Goal: Transaction & Acquisition: Subscribe to service/newsletter

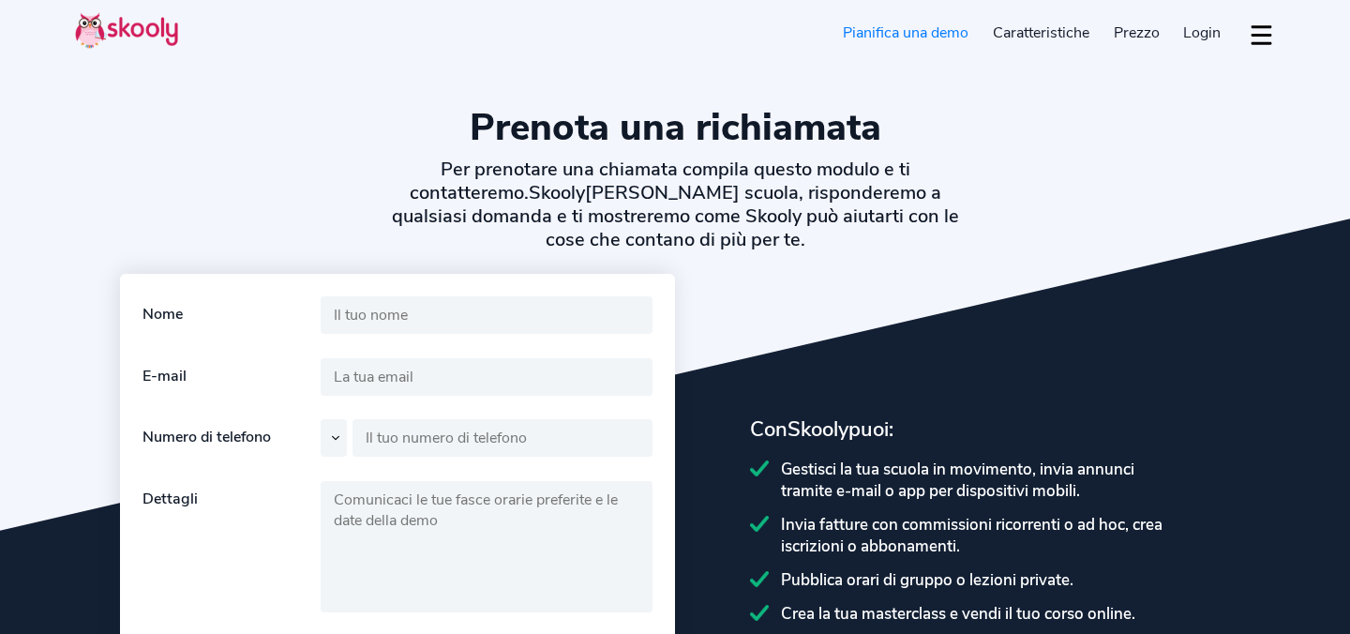
select select "it"
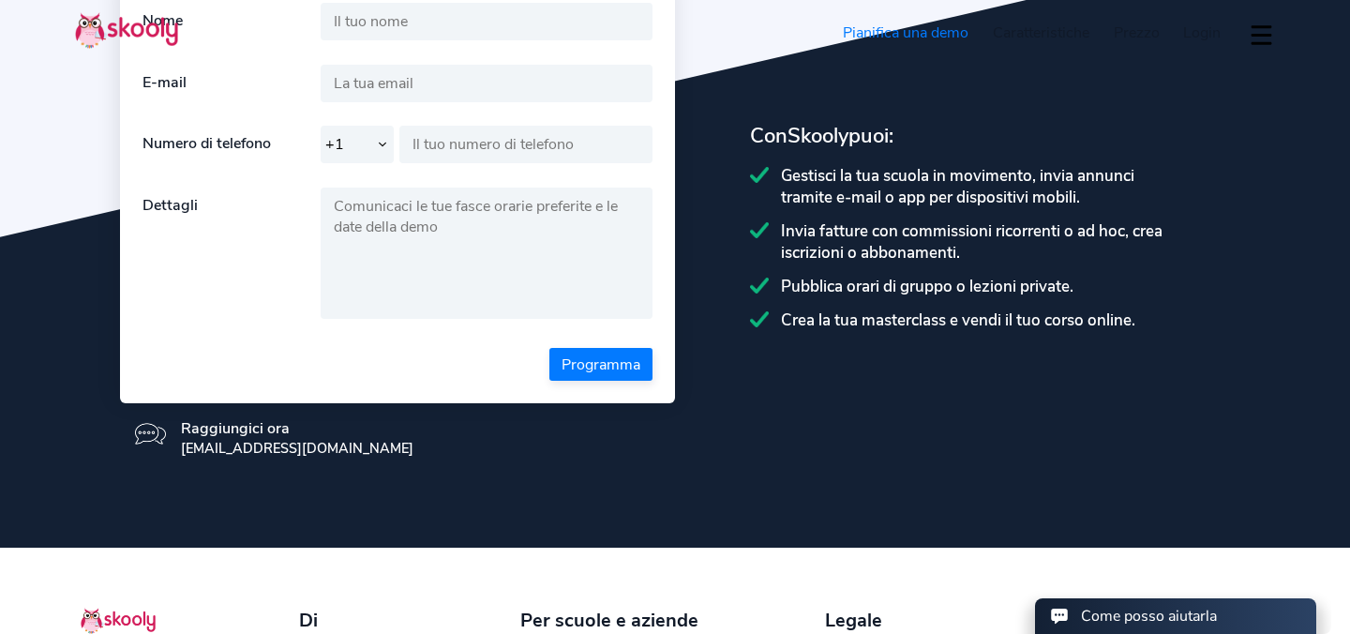
select select "39"
select select "[GEOGRAPHIC_DATA]"
select select "Europe/Rome"
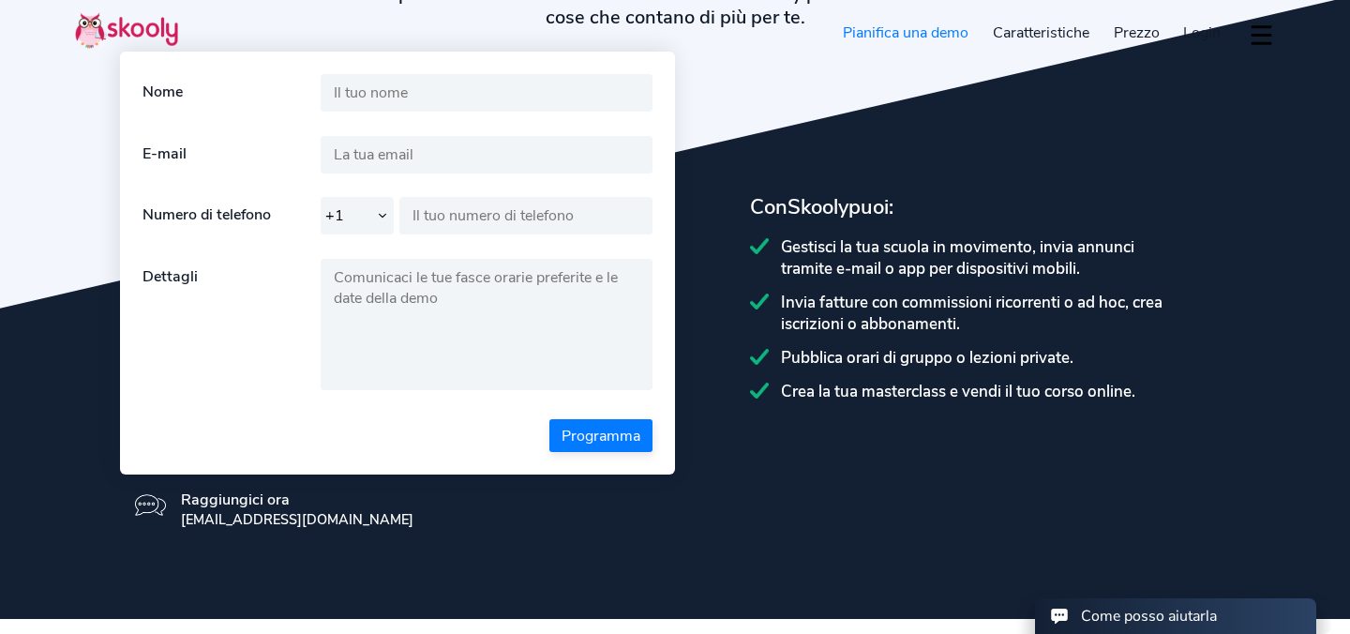
scroll to position [0, 0]
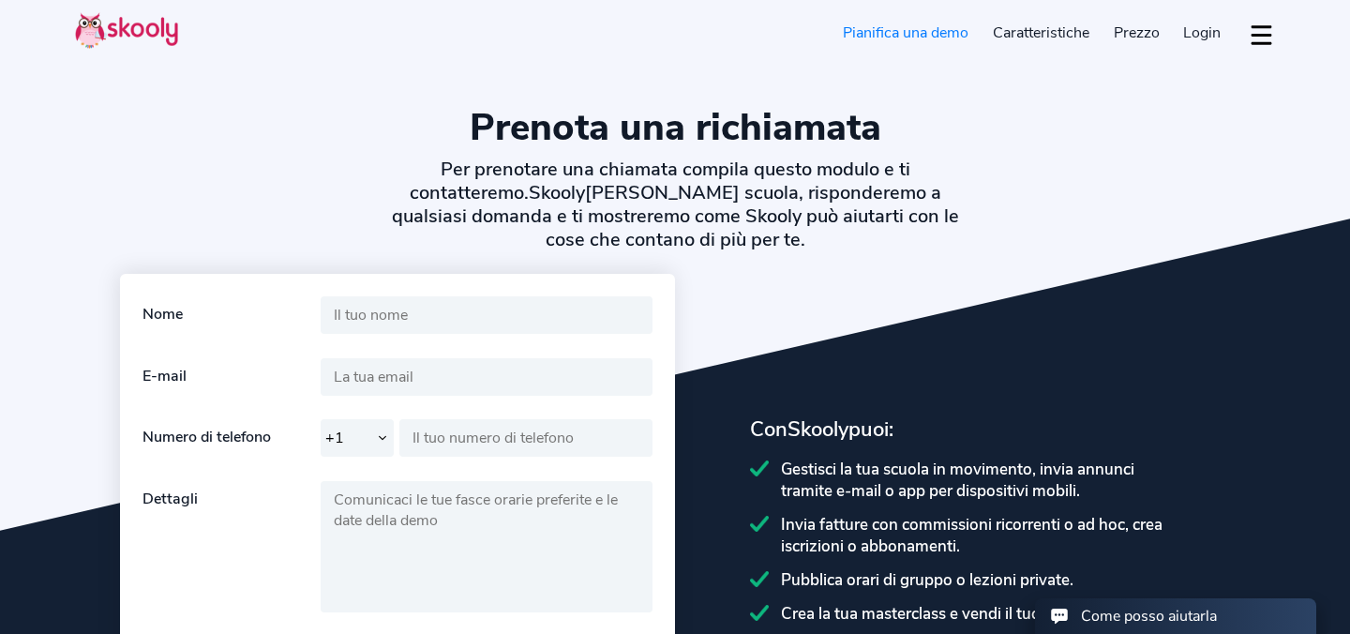
click at [168, 21] on img at bounding box center [126, 30] width 103 height 37
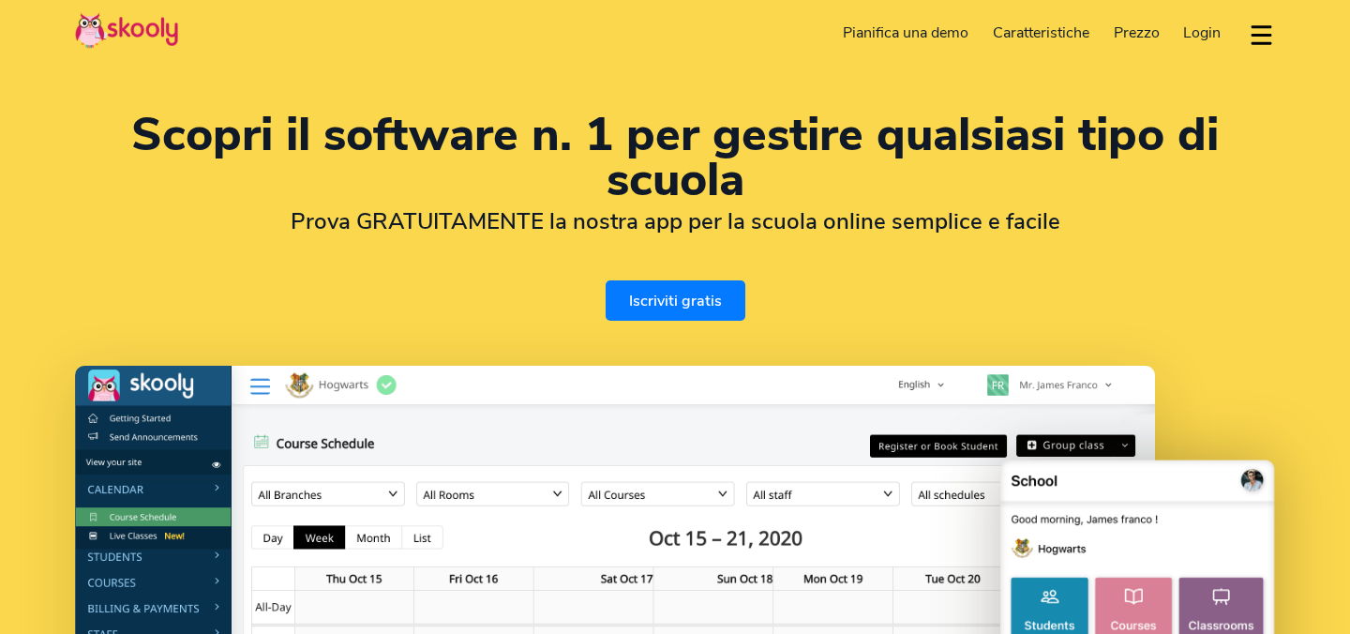
select select "it"
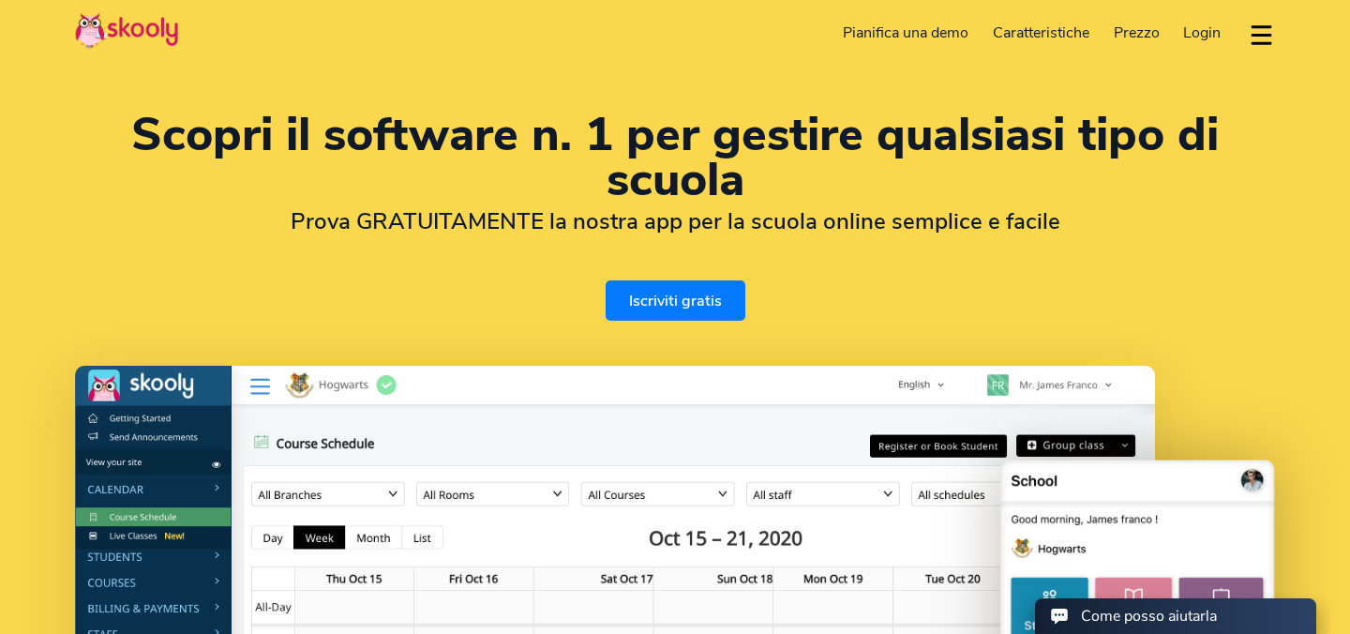
select select "39"
select select "[GEOGRAPHIC_DATA]"
select select "Europe/Rome"
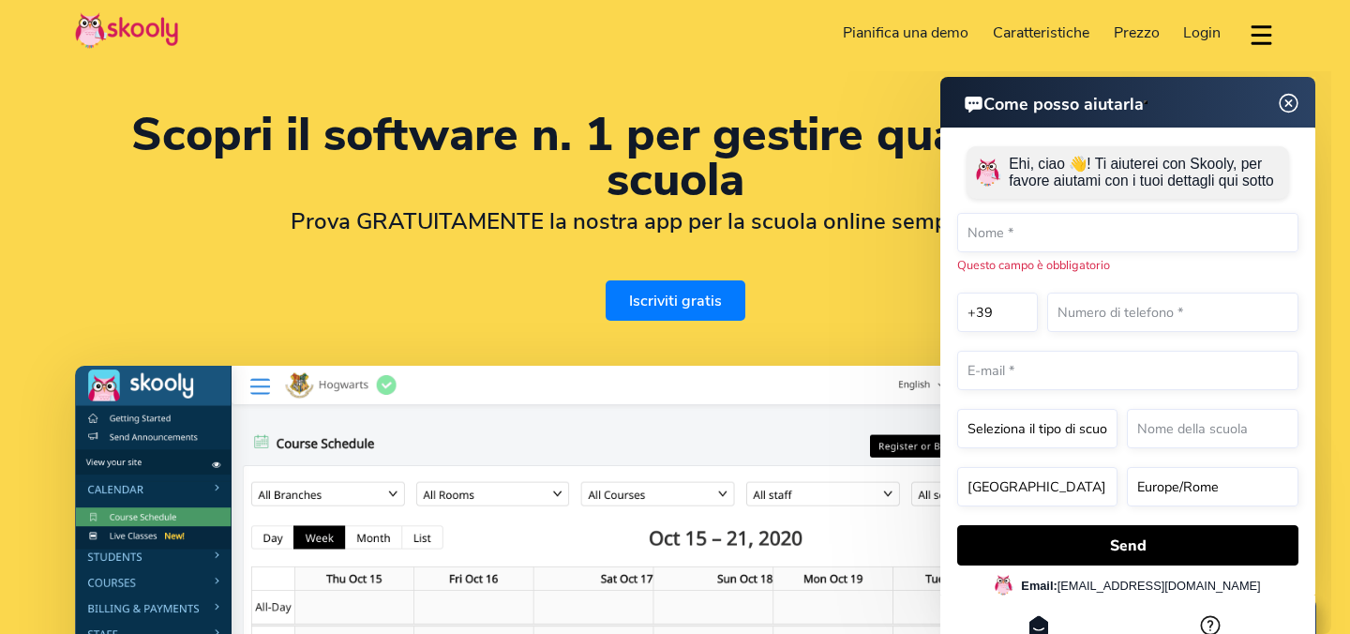
click at [1285, 97] on img at bounding box center [1289, 103] width 36 height 23
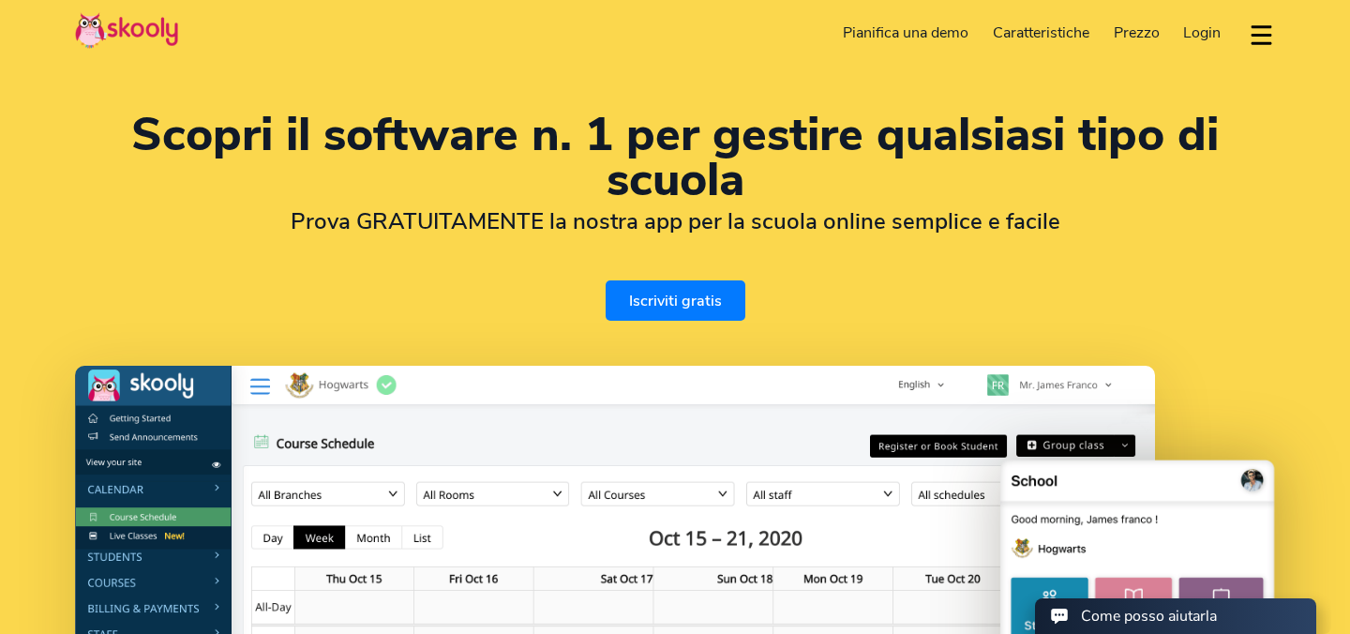
click at [1159, 44] on link "Prezzo" at bounding box center [1136, 33] width 70 height 30
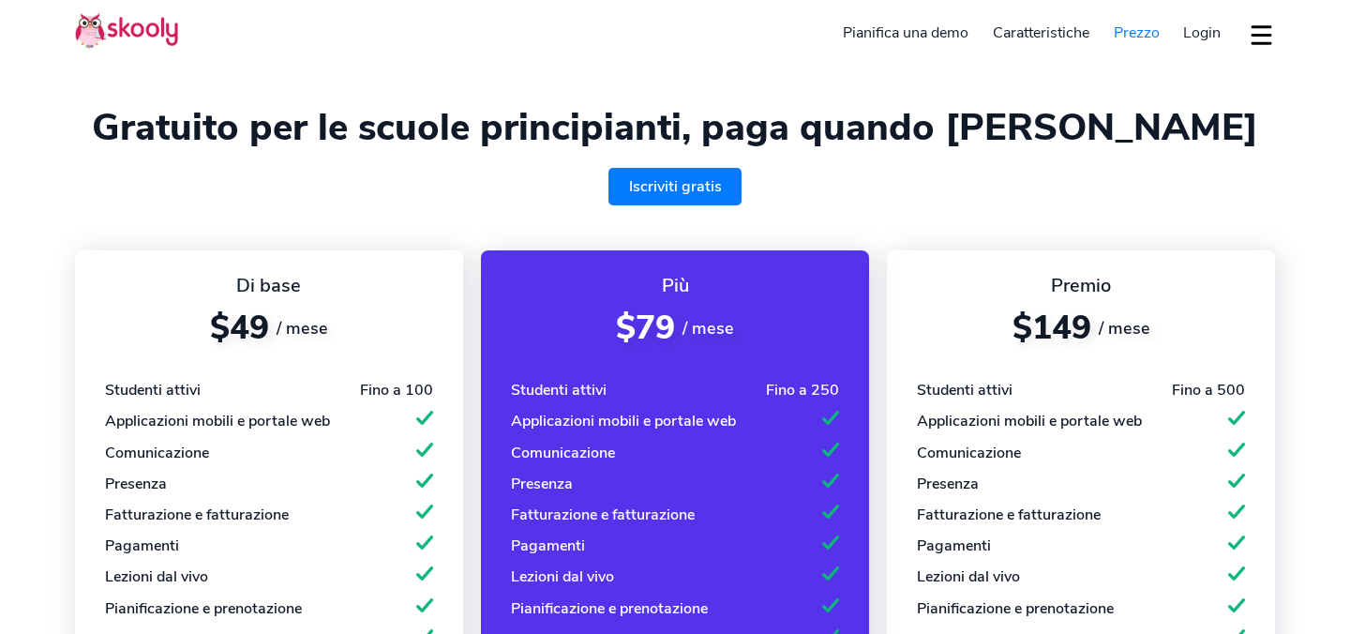
select select "it"
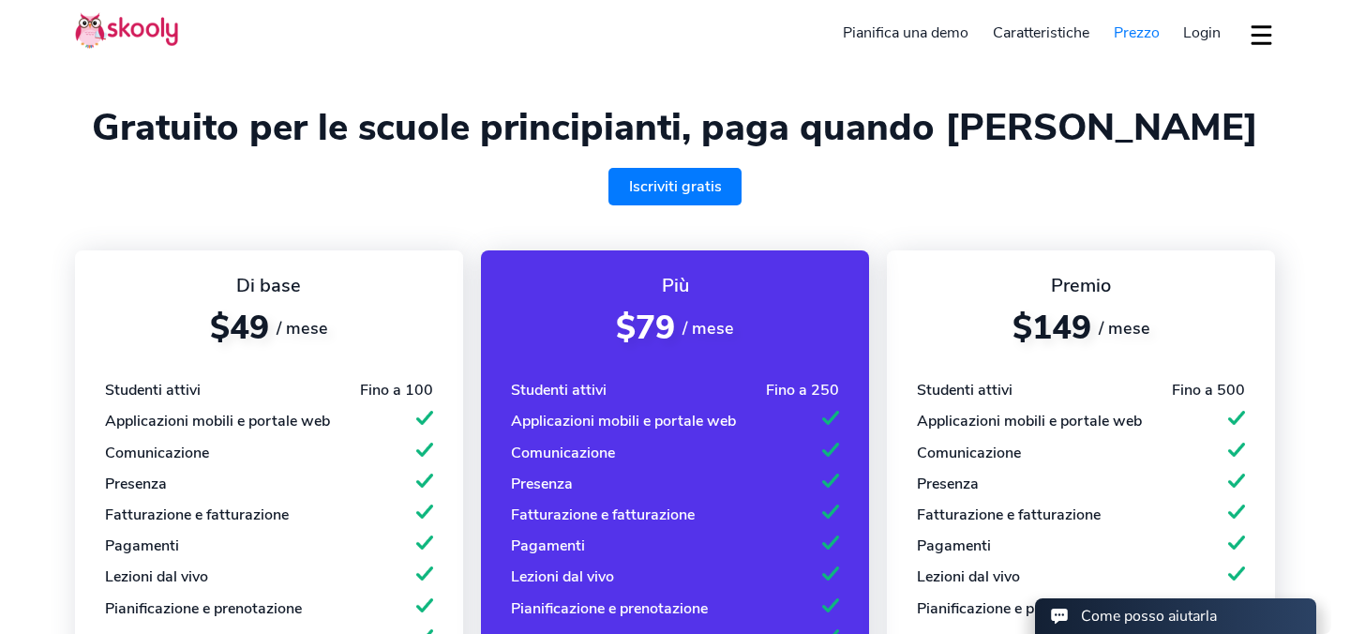
select select "39"
select select "[GEOGRAPHIC_DATA]"
select select "Europe/Rome"
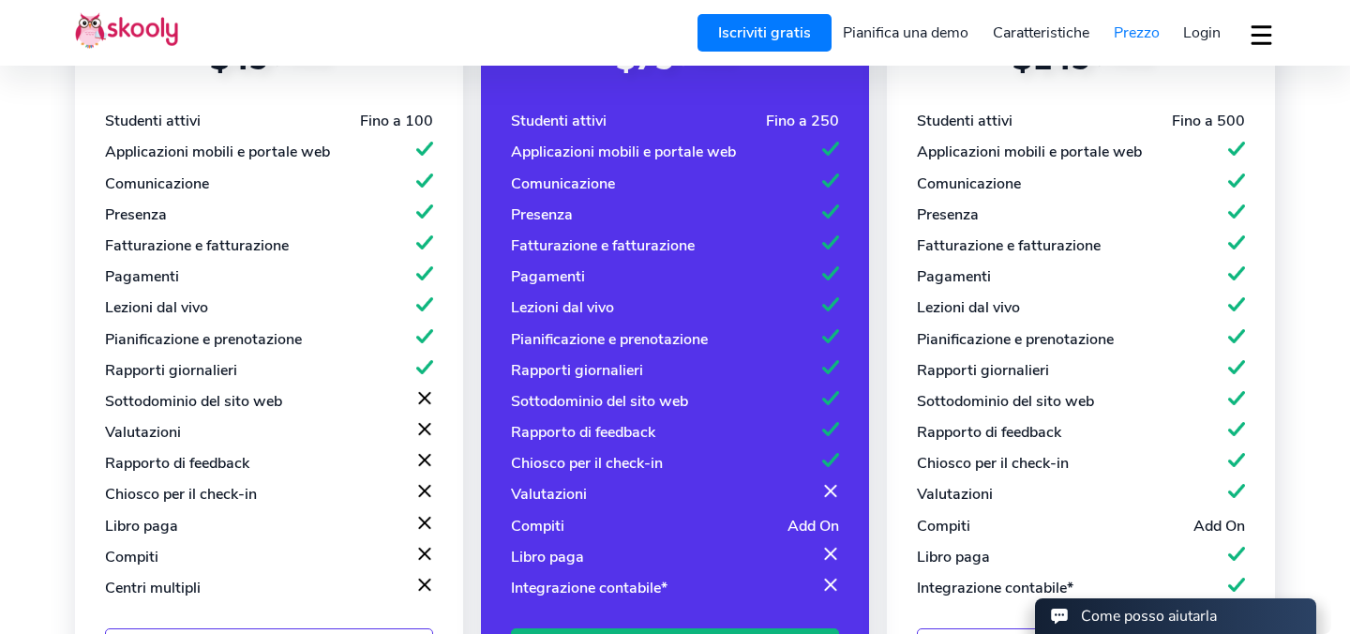
scroll to position [436, 0]
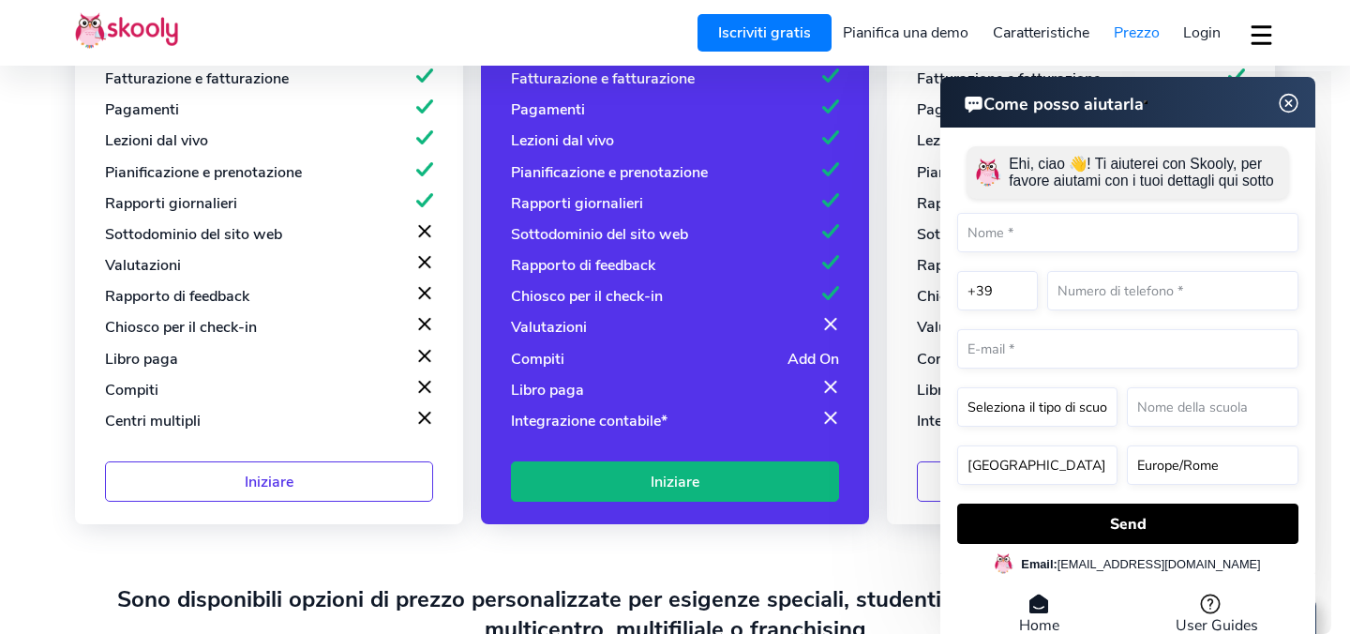
click at [1292, 105] on img at bounding box center [1289, 103] width 36 height 23
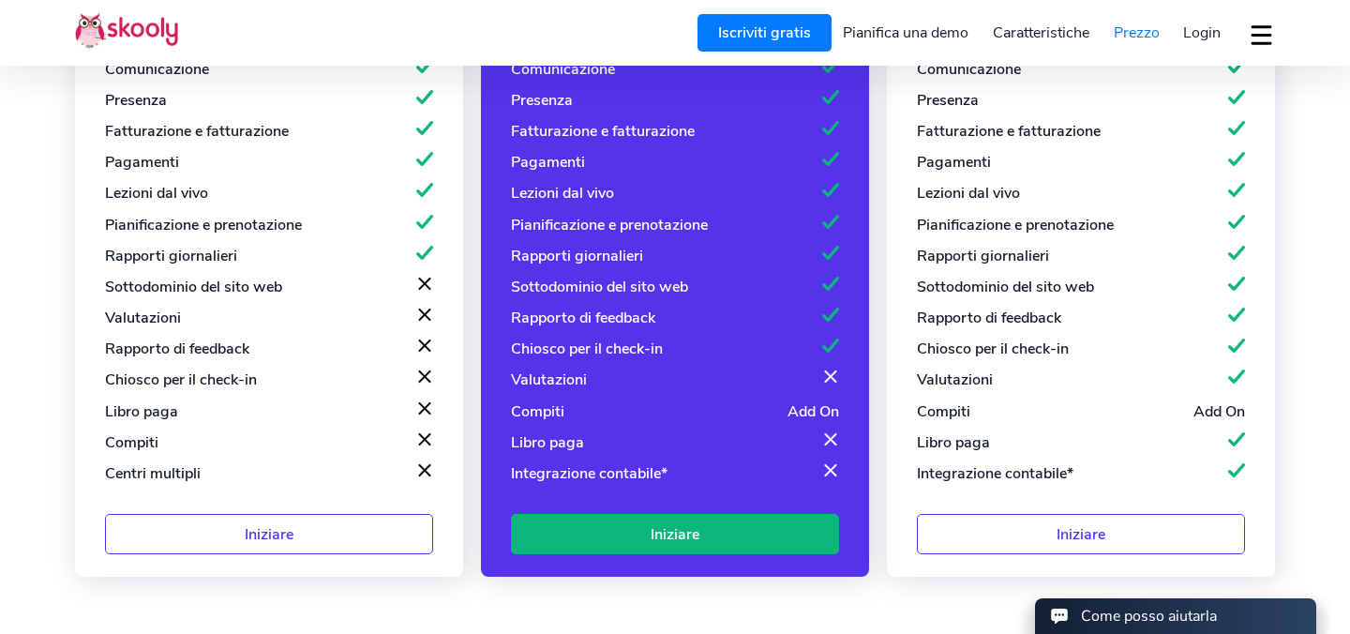
scroll to position [0, 0]
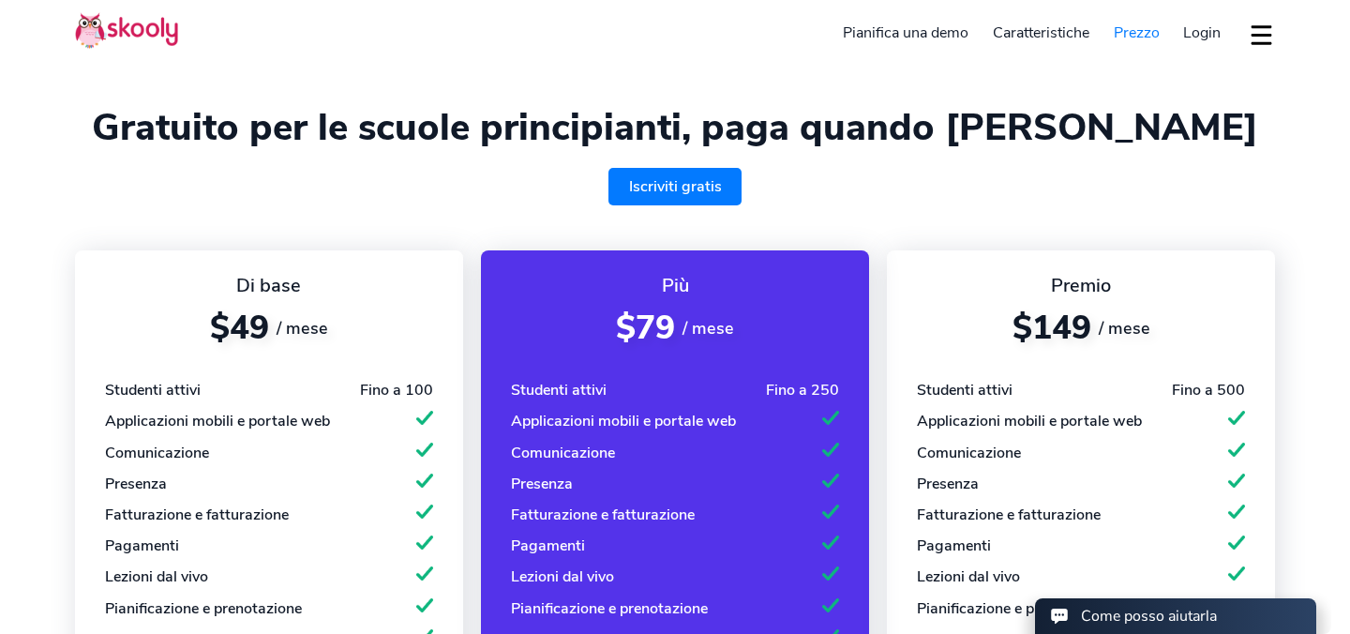
click at [725, 185] on link "Iscriviti gratis" at bounding box center [675, 186] width 134 height 37
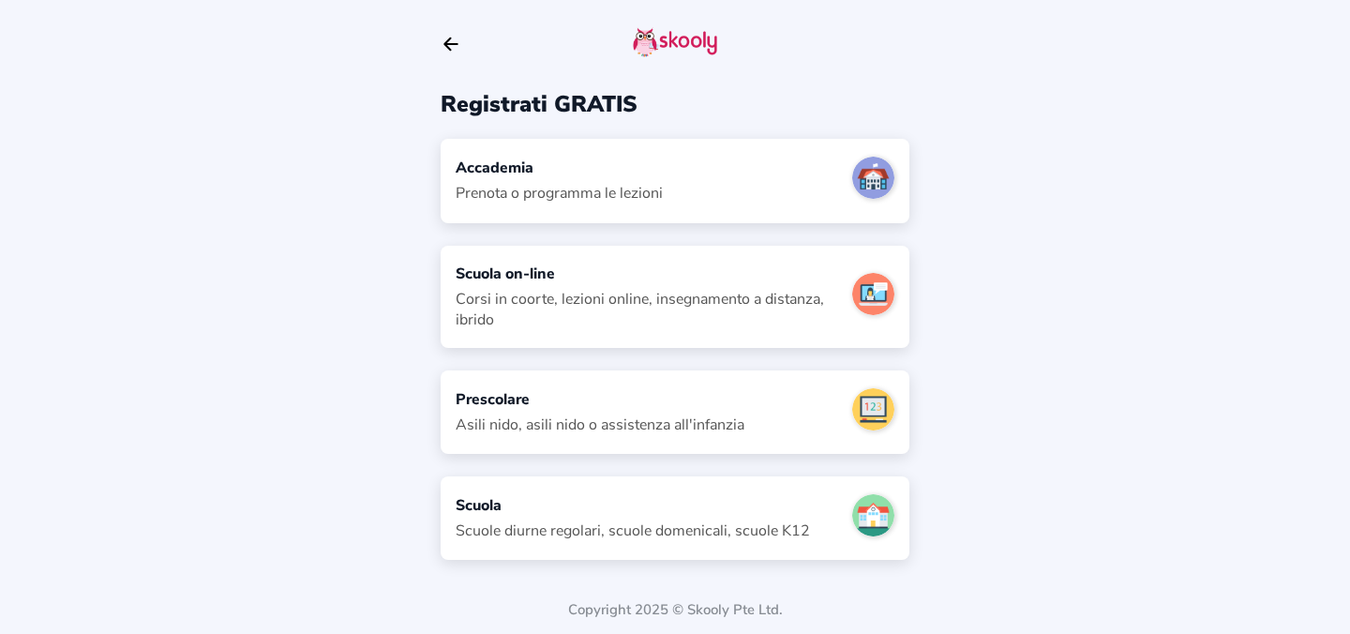
click at [695, 172] on div "Accademia Prenota o programma le lezioni" at bounding box center [675, 180] width 469 height 83
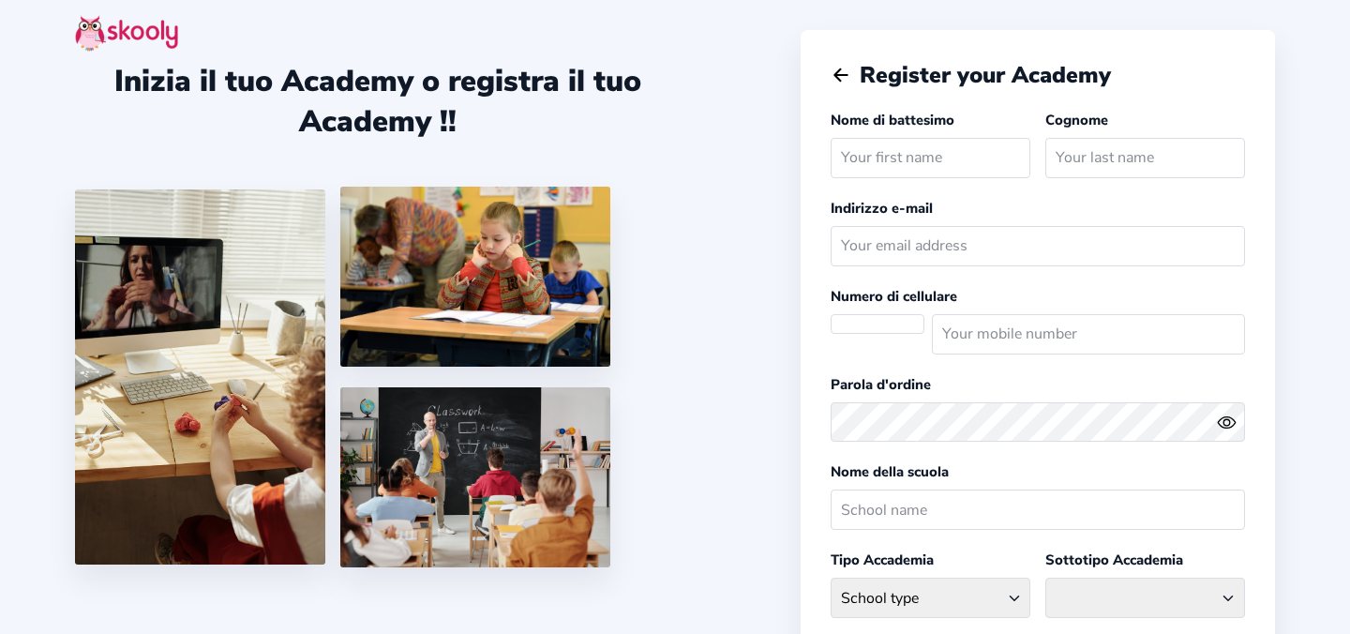
select select
select select "Europe/Rome"
select select "EUR €"
select select "IT"
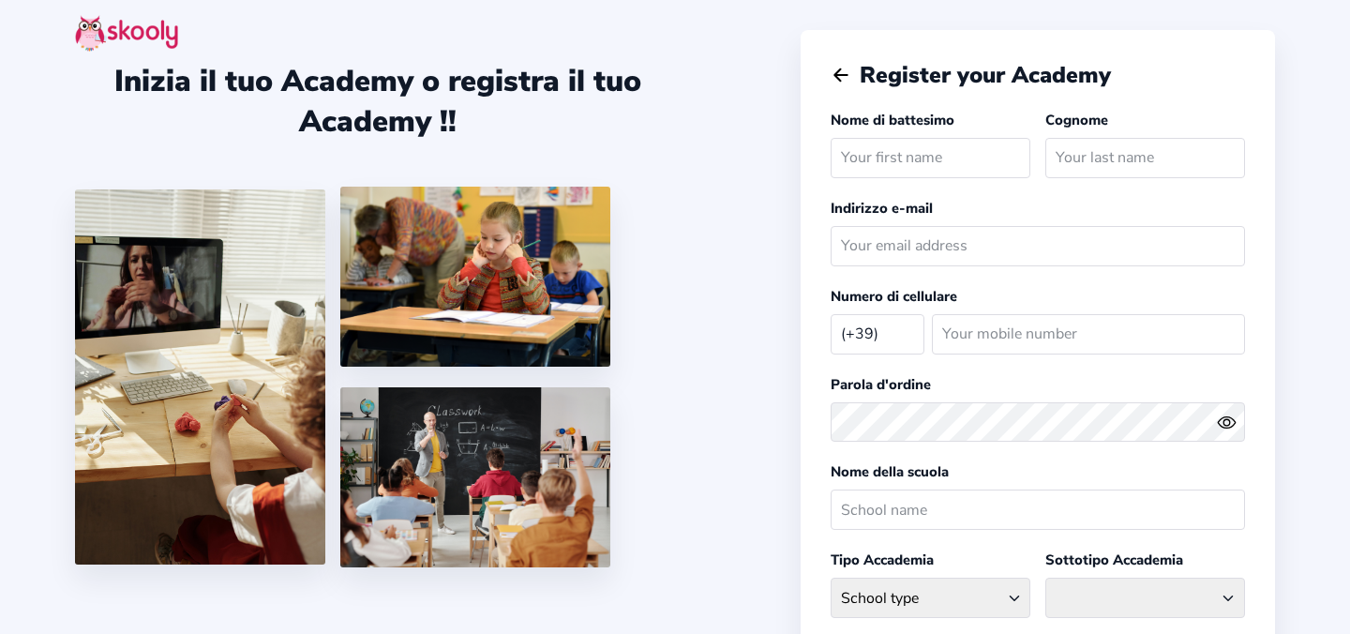
click at [151, 31] on img at bounding box center [126, 33] width 103 height 37
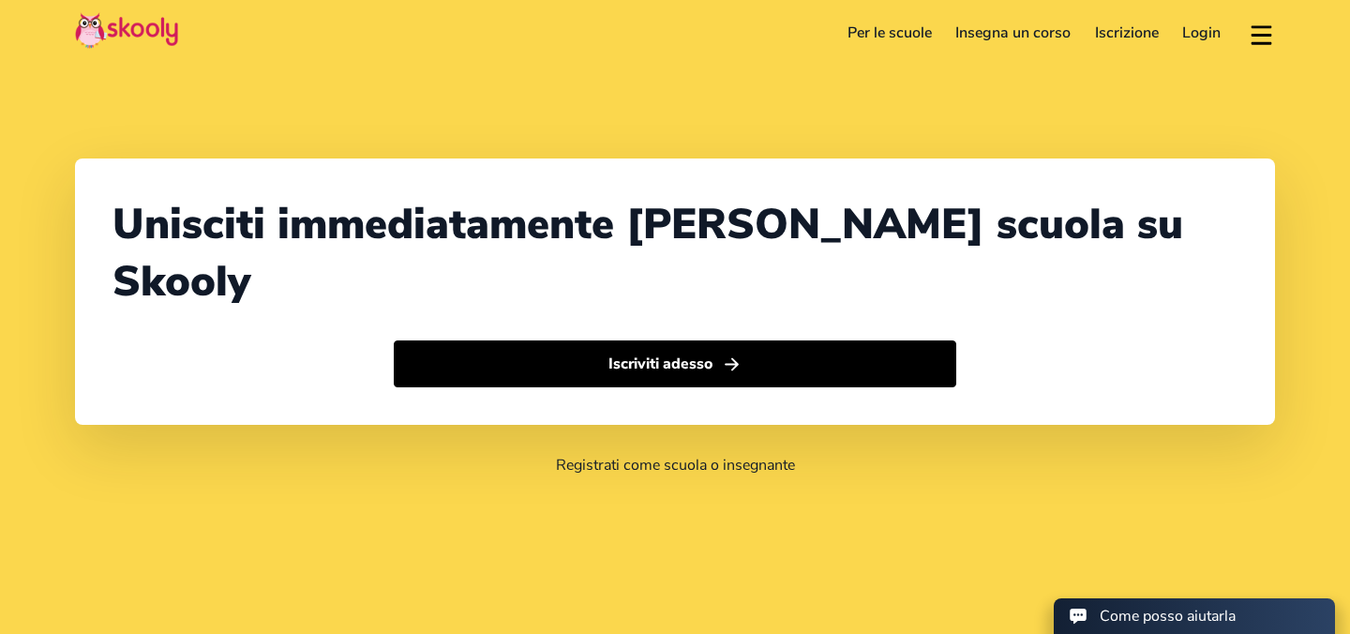
select select "39"
select select "[GEOGRAPHIC_DATA]"
select select "Europe/Rome"
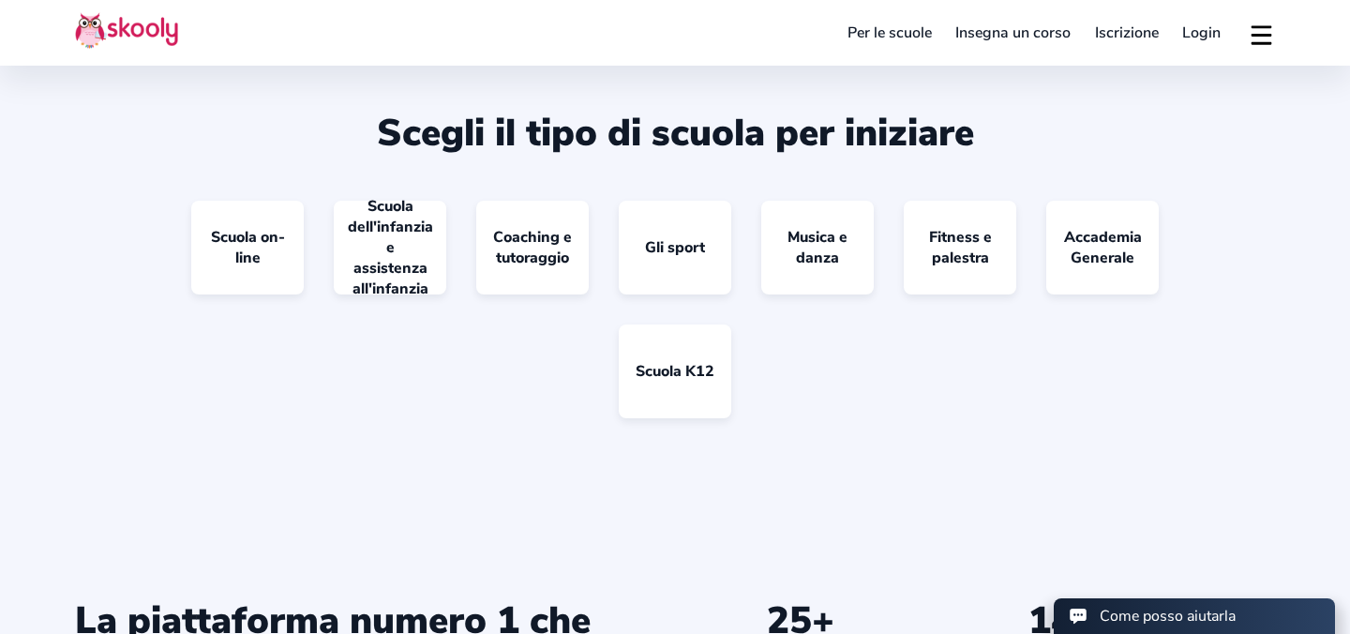
scroll to position [1554, 0]
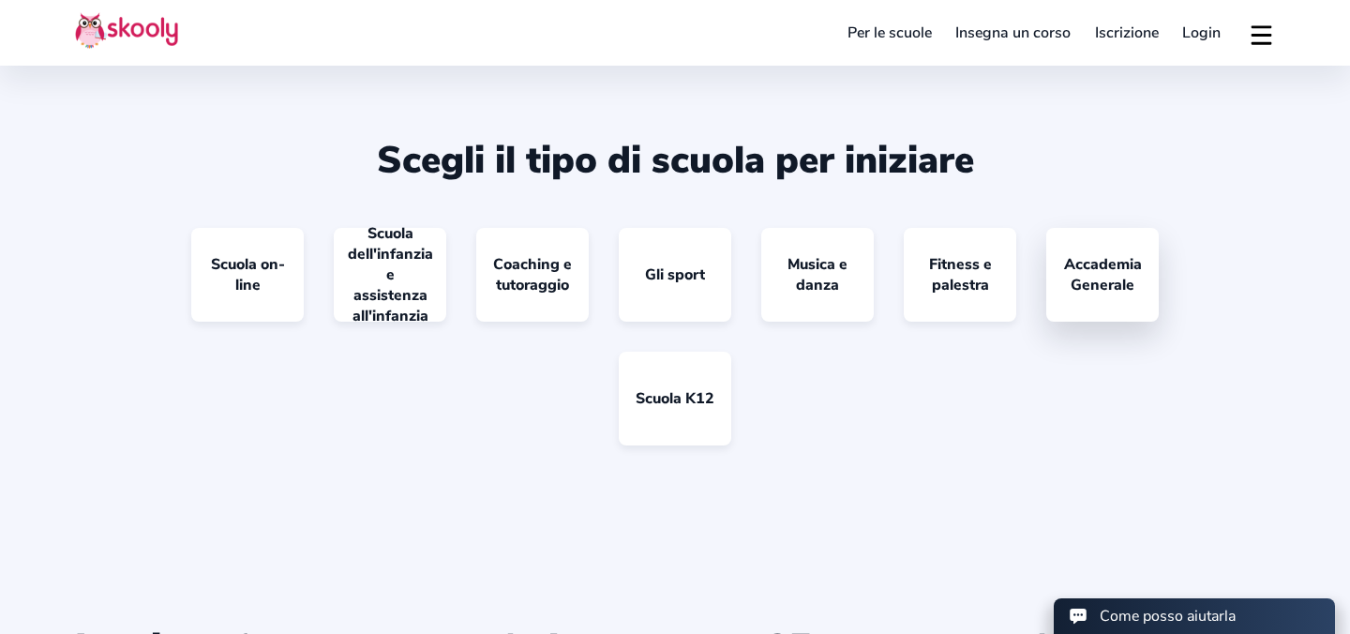
click at [1099, 241] on link "Accademia Generale" at bounding box center [1102, 275] width 112 height 94
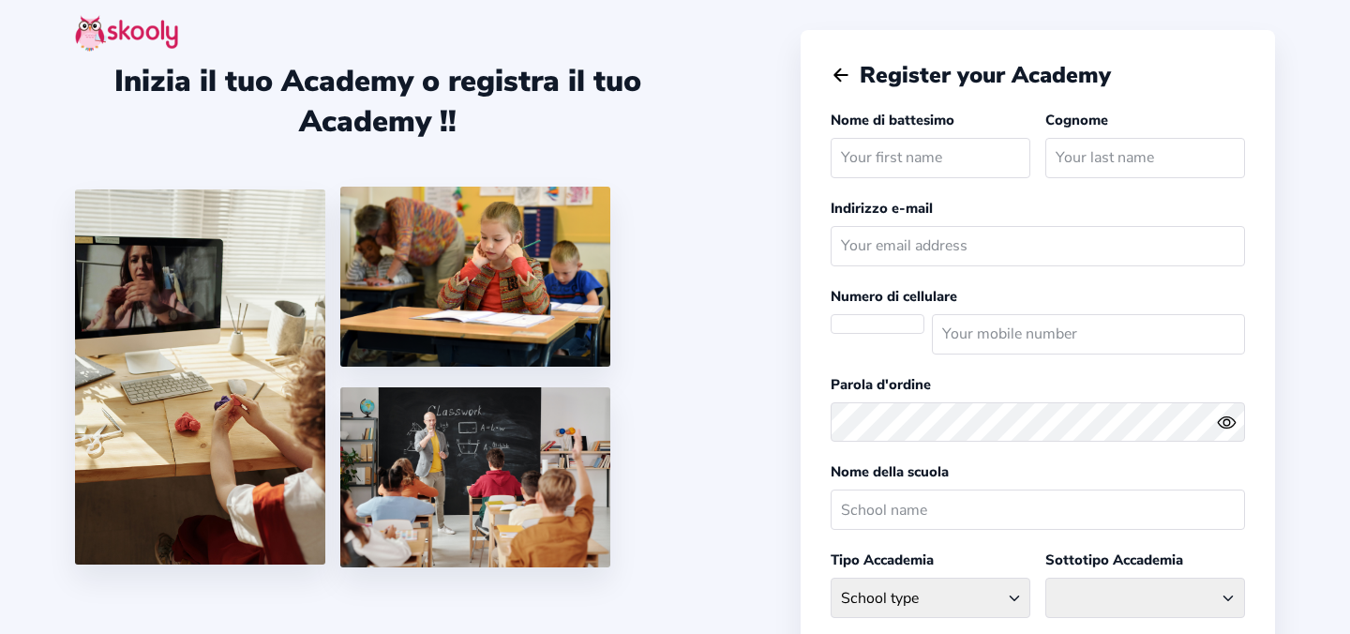
select select
select select "Europe/Rome"
select select "EUR €"
select select "IT"
